Goal: Entertainment & Leisure: Consume media (video, audio)

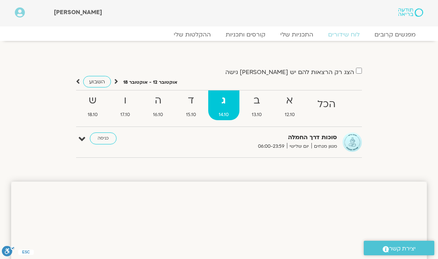
click at [106, 136] on link "כניסה" at bounding box center [103, 138] width 27 height 12
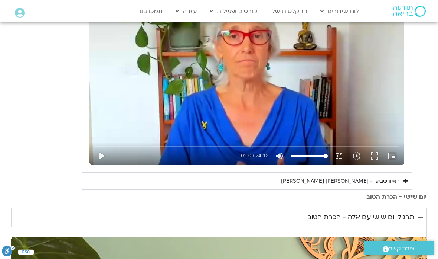
scroll to position [399, 0]
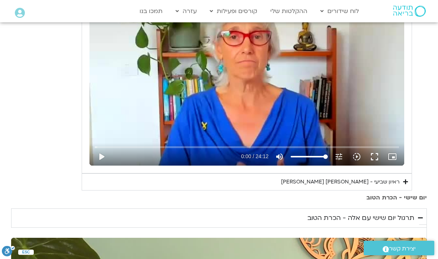
click at [404, 181] on icon "Accordion. Open links with Enter or Space, close with Escape, and navigate with…" at bounding box center [405, 182] width 5 height 6
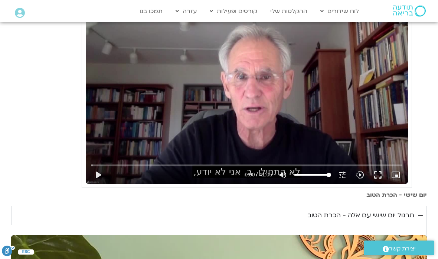
scroll to position [591, 0]
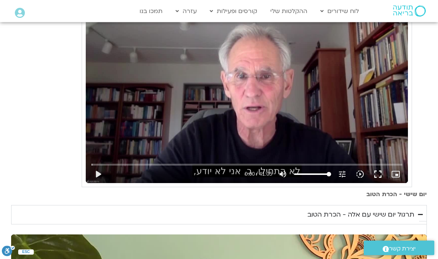
click at [98, 174] on button "play_arrow" at bounding box center [98, 174] width 18 height 18
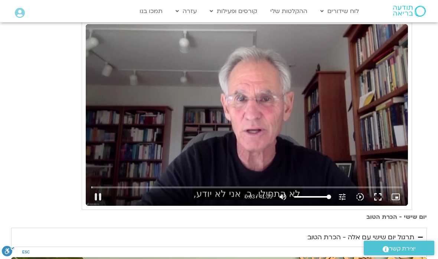
scroll to position [566, 0]
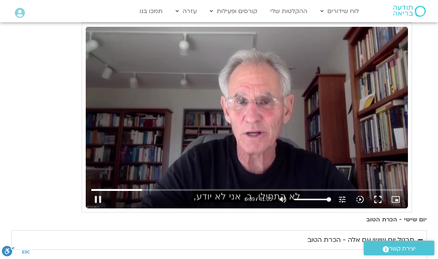
click at [382, 197] on button "fullscreen" at bounding box center [378, 199] width 18 height 18
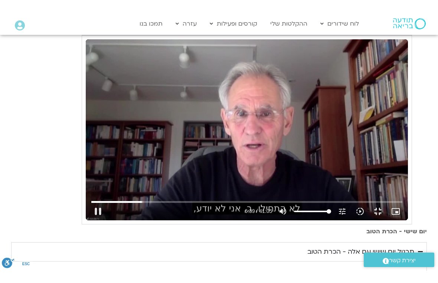
scroll to position [9, 0]
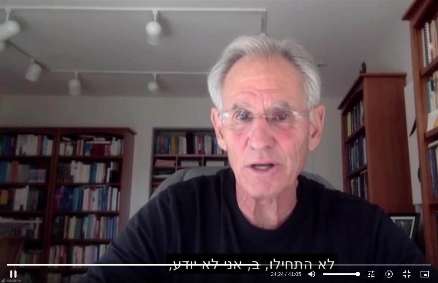
click at [404, 258] on button "fullscreen_exit" at bounding box center [407, 275] width 18 height 18
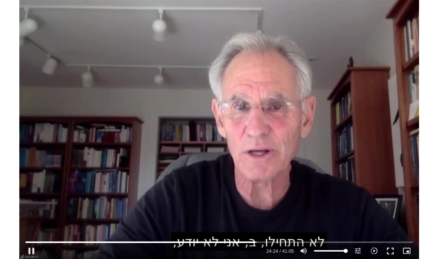
scroll to position [566, 0]
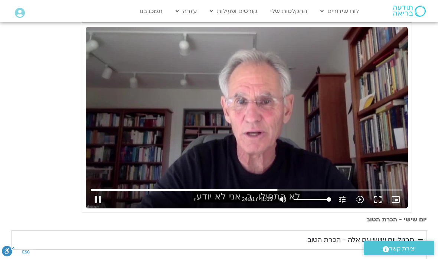
click at [98, 197] on button "pause" at bounding box center [98, 199] width 18 height 18
click at [100, 197] on button "play_arrow" at bounding box center [98, 199] width 18 height 18
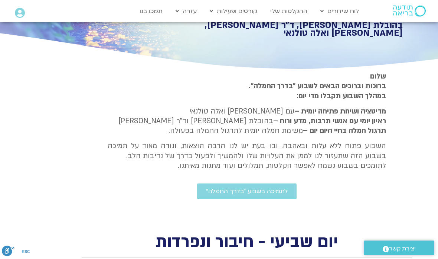
scroll to position [0, 0]
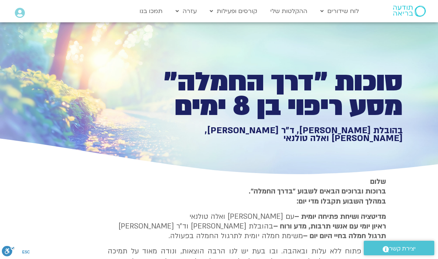
type input "2465.266667"
